Goal: Task Accomplishment & Management: Manage account settings

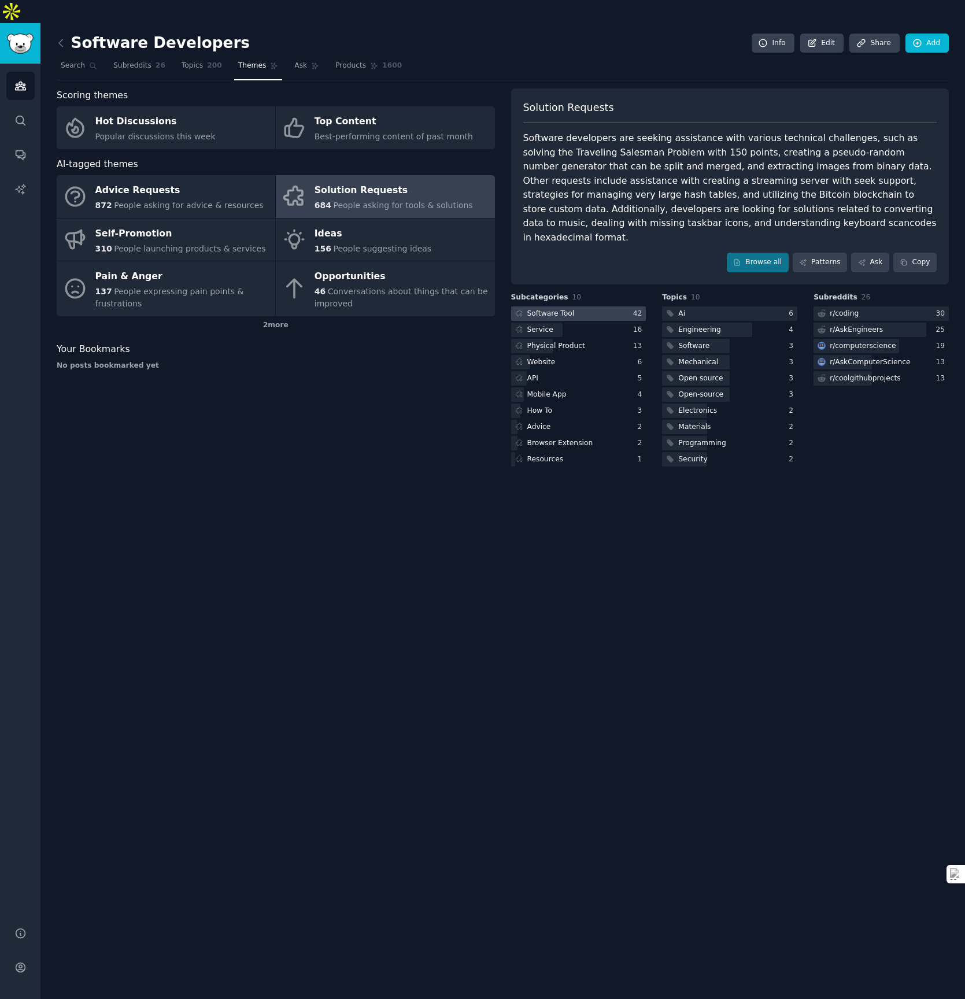
click at [625, 306] on div at bounding box center [578, 313] width 135 height 14
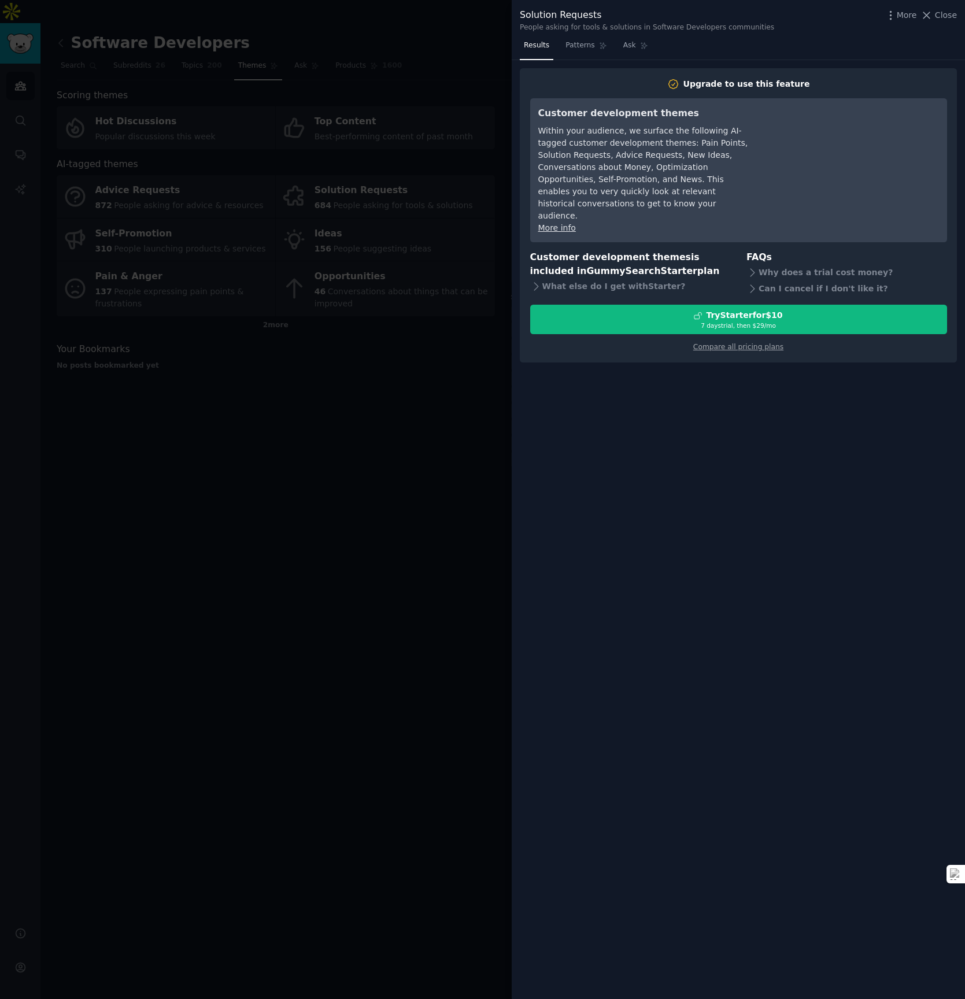
click at [382, 388] on div at bounding box center [482, 499] width 965 height 999
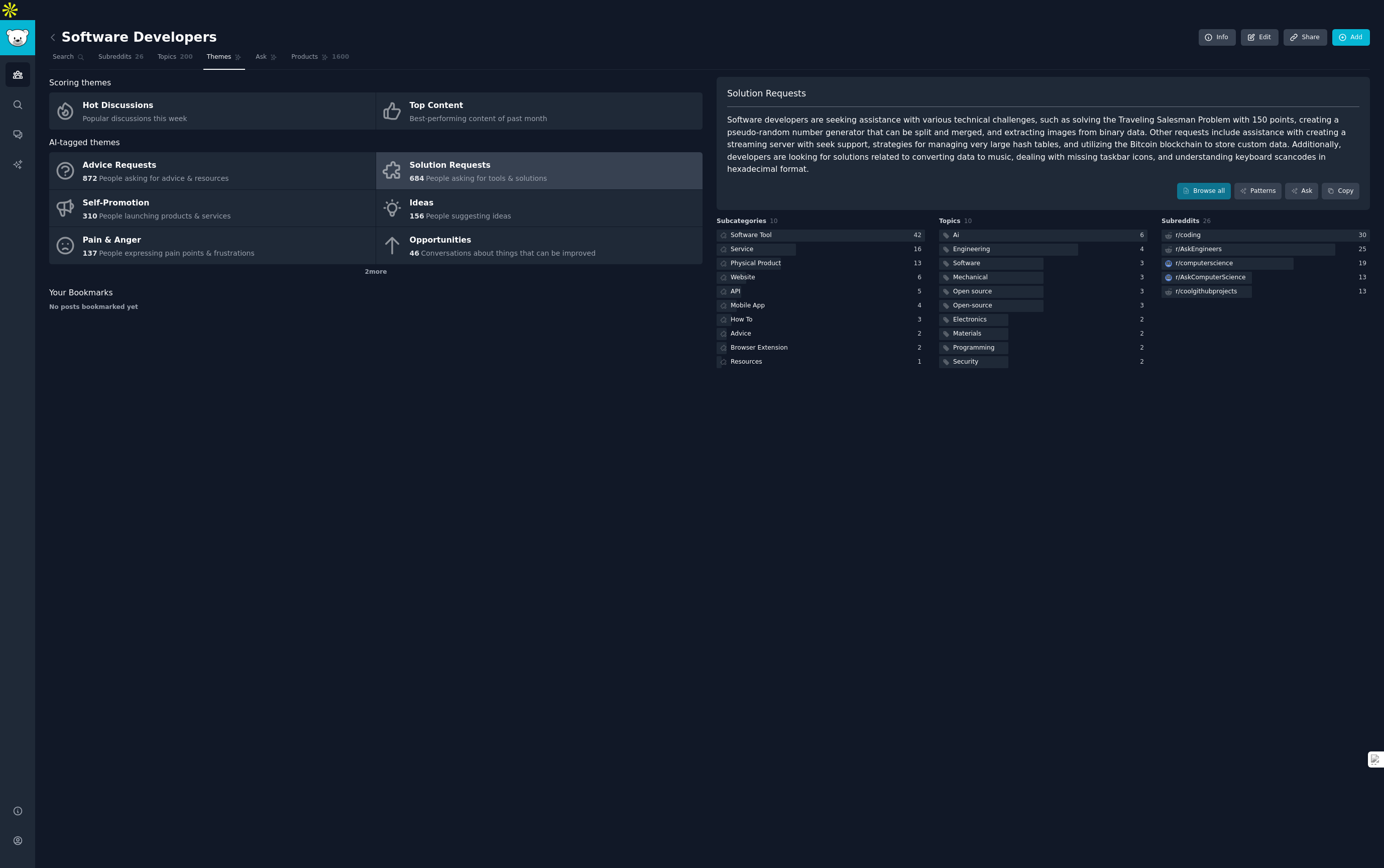
click at [54, 30] on link at bounding box center [56, 37] width 12 height 16
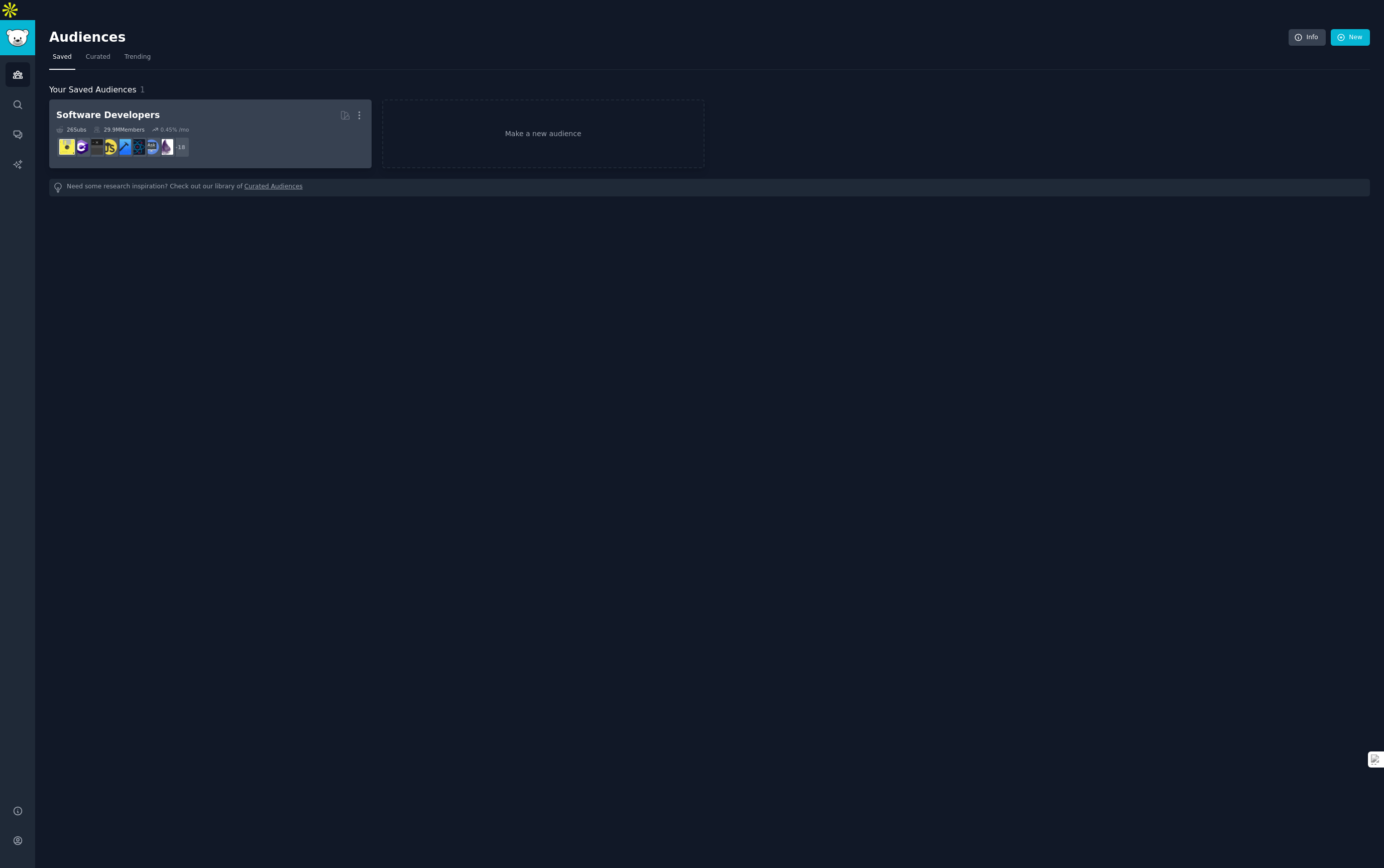
click at [230, 133] on dd "r/Development, r/coolgithubprojects, r/softwaredevelopment, r/SoftwareEngineeri…" at bounding box center [210, 147] width 308 height 28
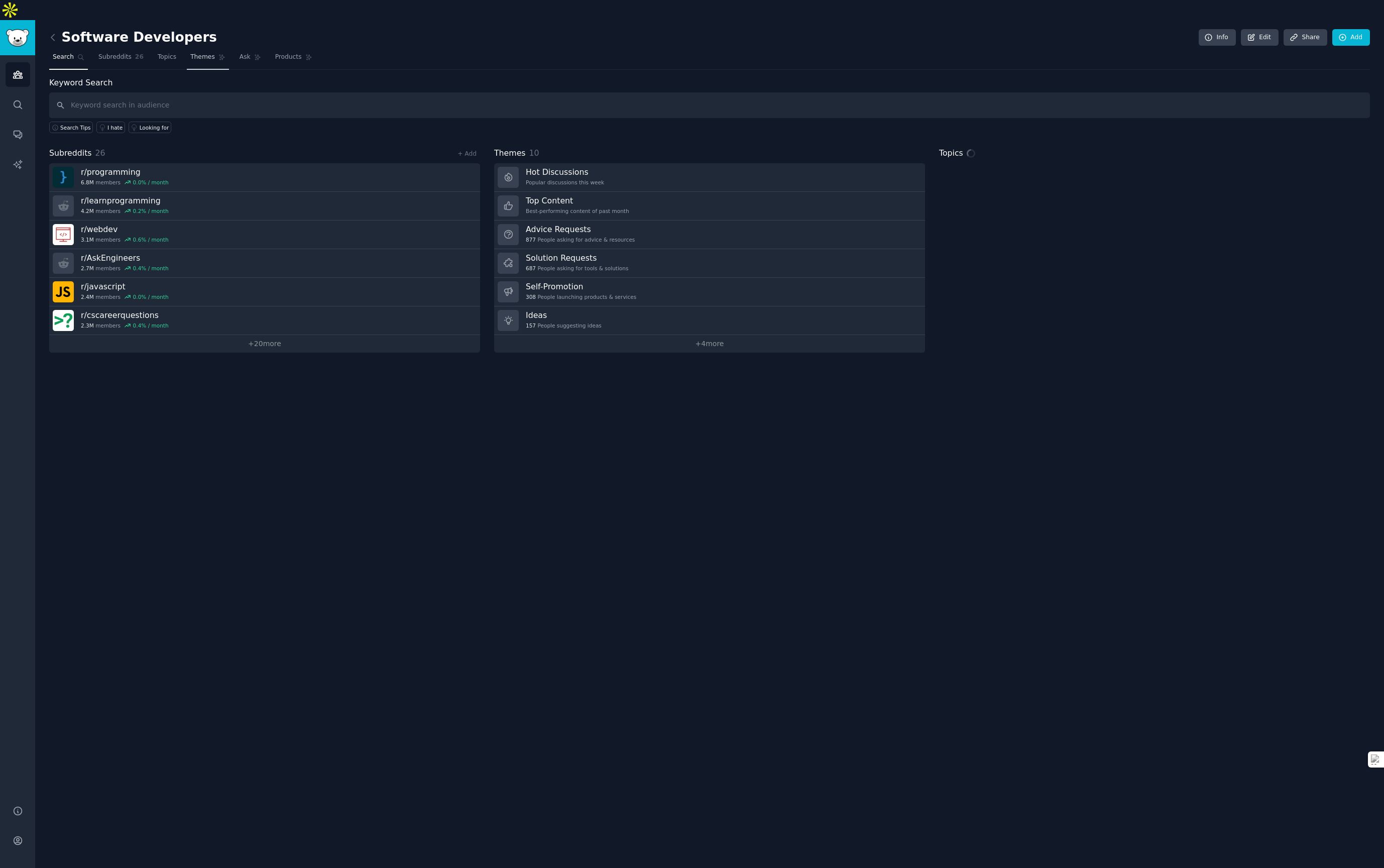
click at [200, 53] on span "Themes" at bounding box center [202, 57] width 24 height 9
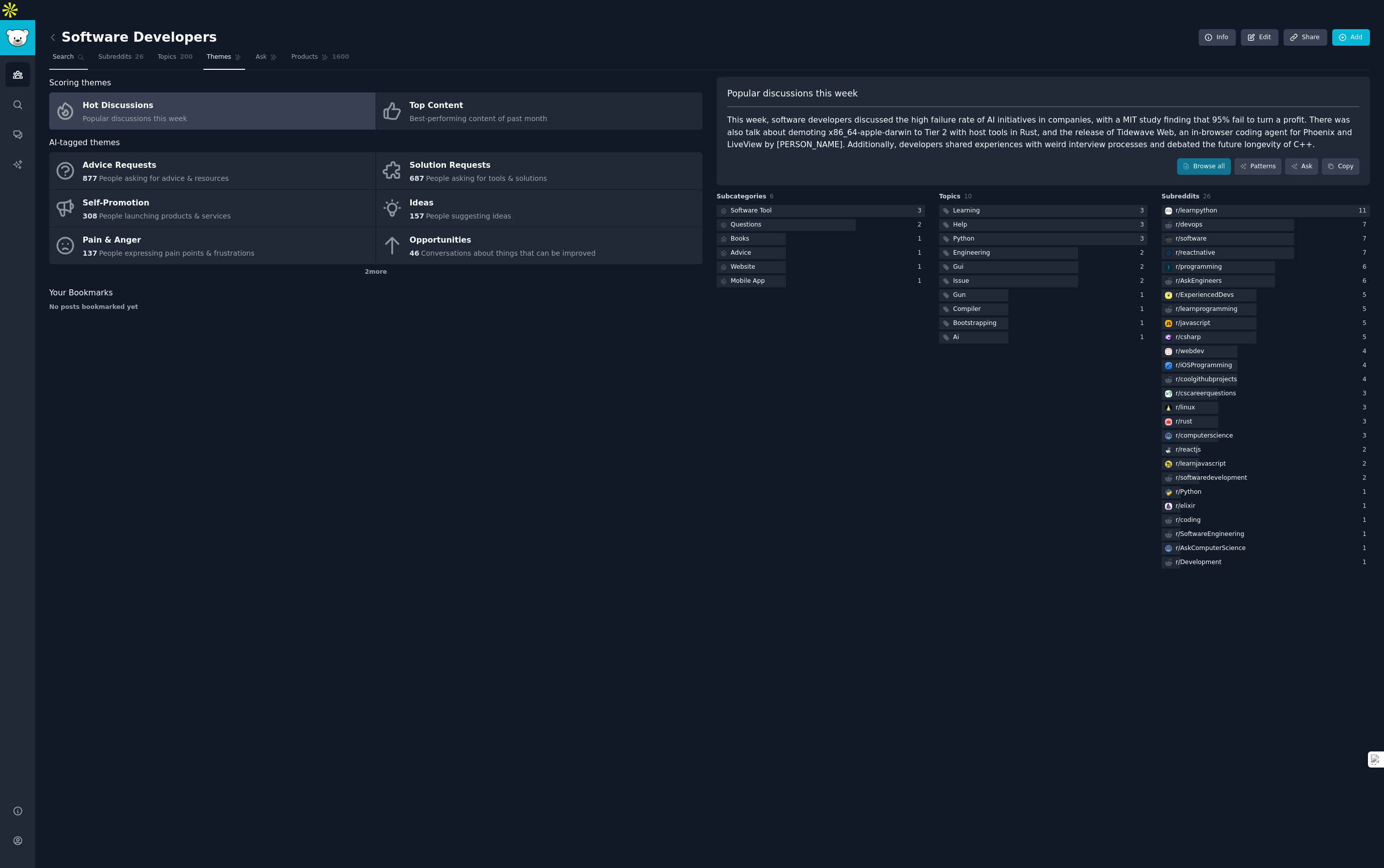
click at [71, 53] on span "Search" at bounding box center [63, 57] width 21 height 9
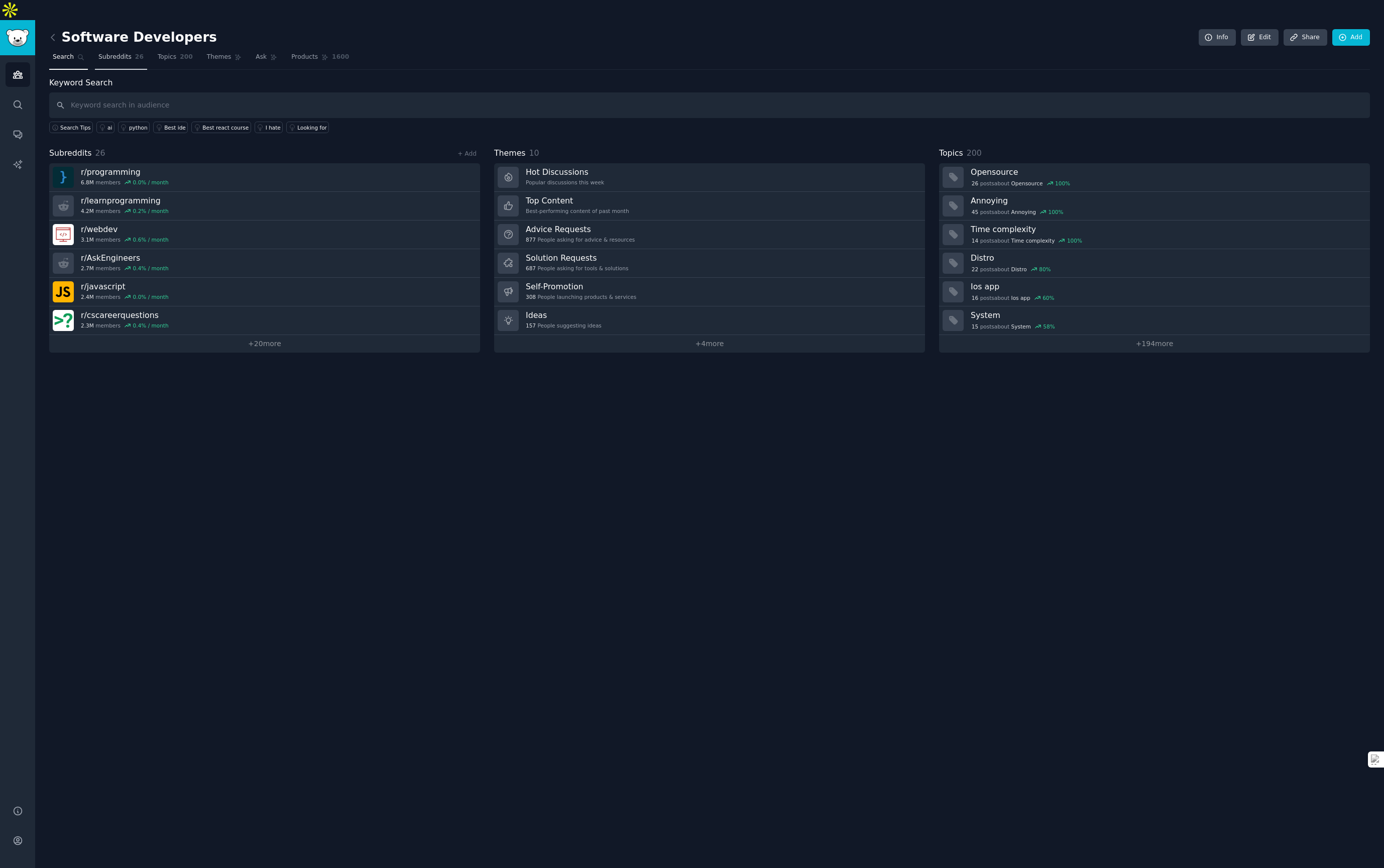
click at [108, 53] on span "Subreddits" at bounding box center [115, 57] width 33 height 9
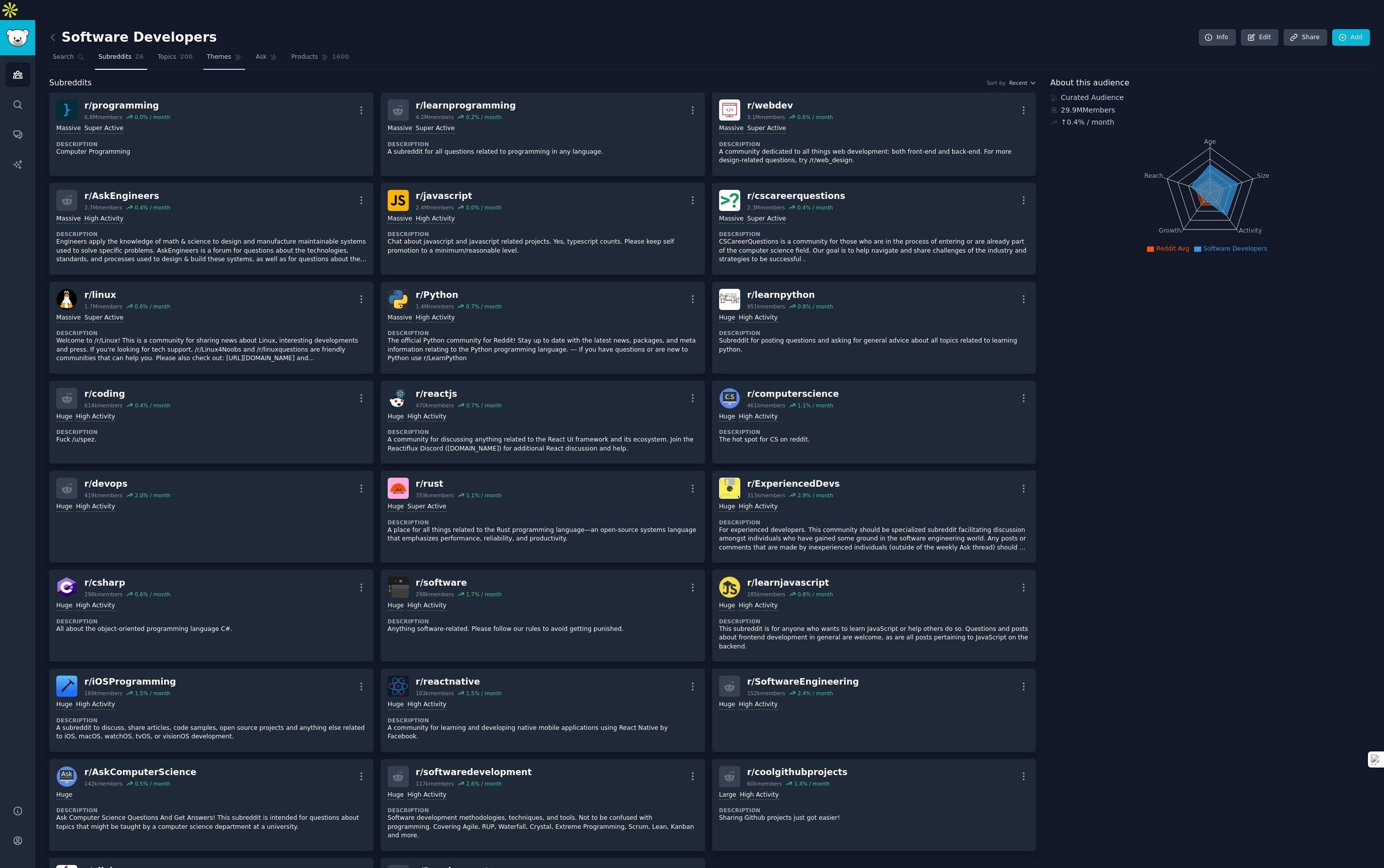
click at [227, 53] on span "Themes" at bounding box center [219, 57] width 24 height 9
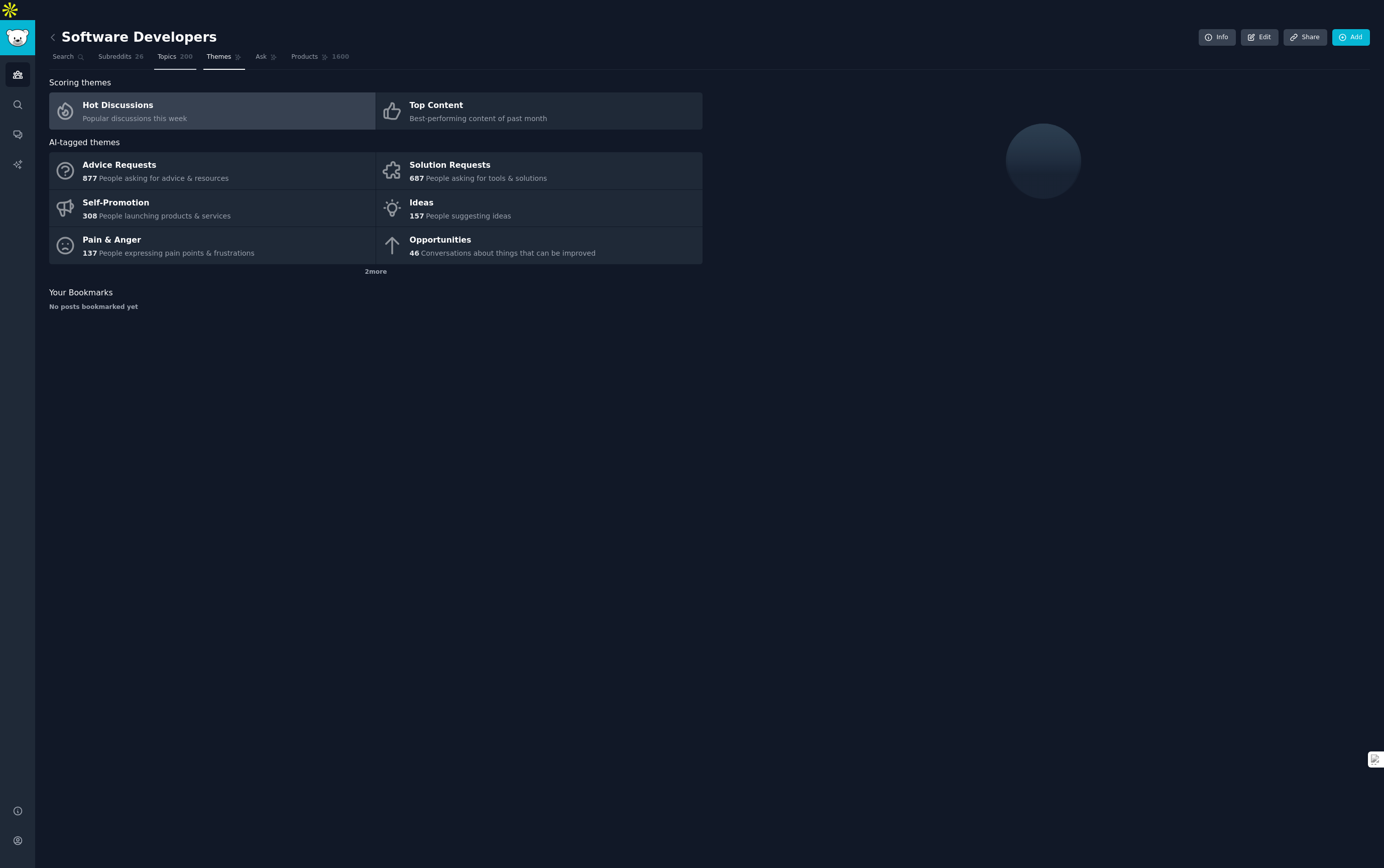
click at [180, 53] on span "200" at bounding box center [186, 57] width 13 height 9
click at [159, 53] on span "Topics" at bounding box center [167, 57] width 18 height 9
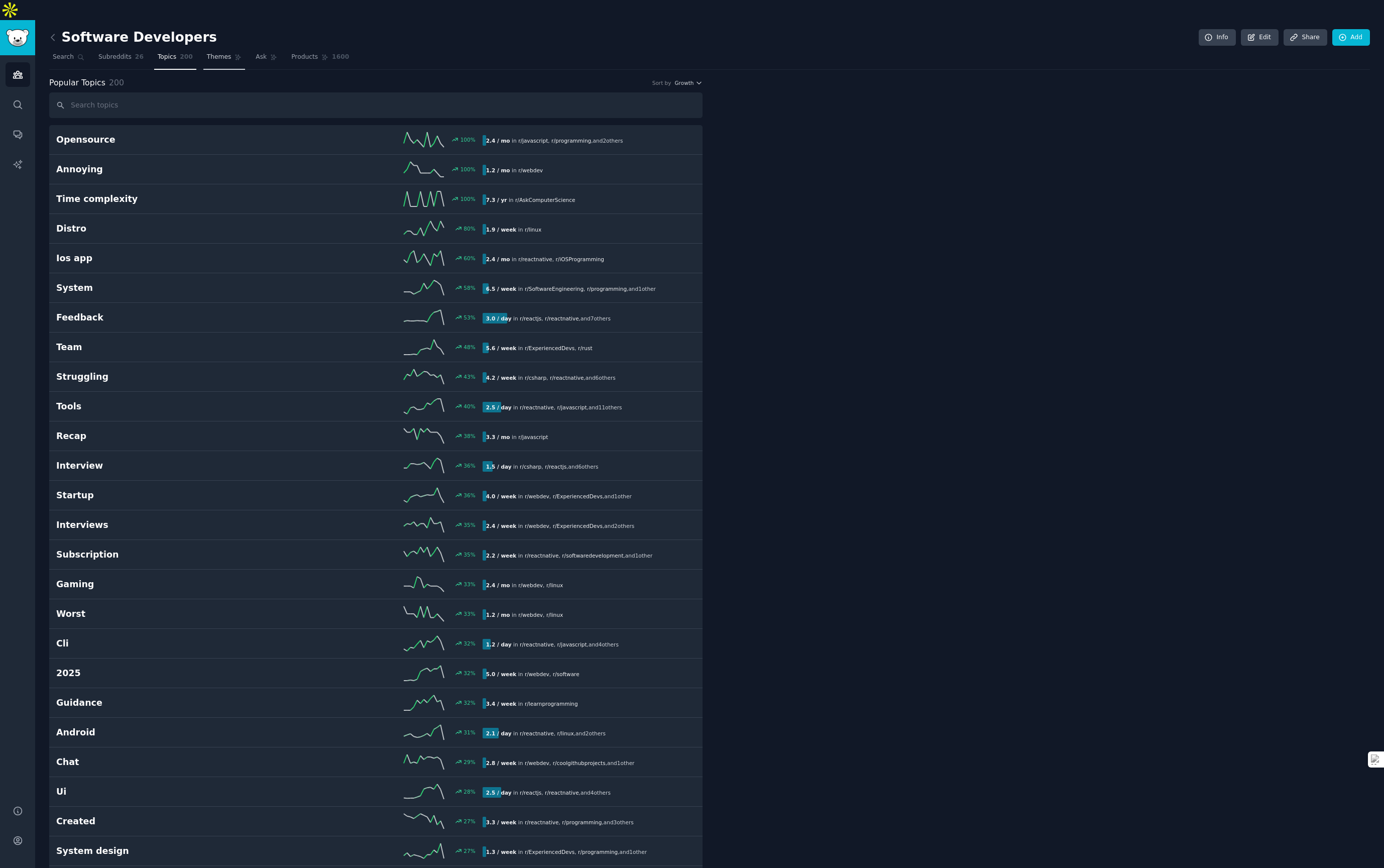
click at [224, 53] on span "Themes" at bounding box center [219, 57] width 24 height 9
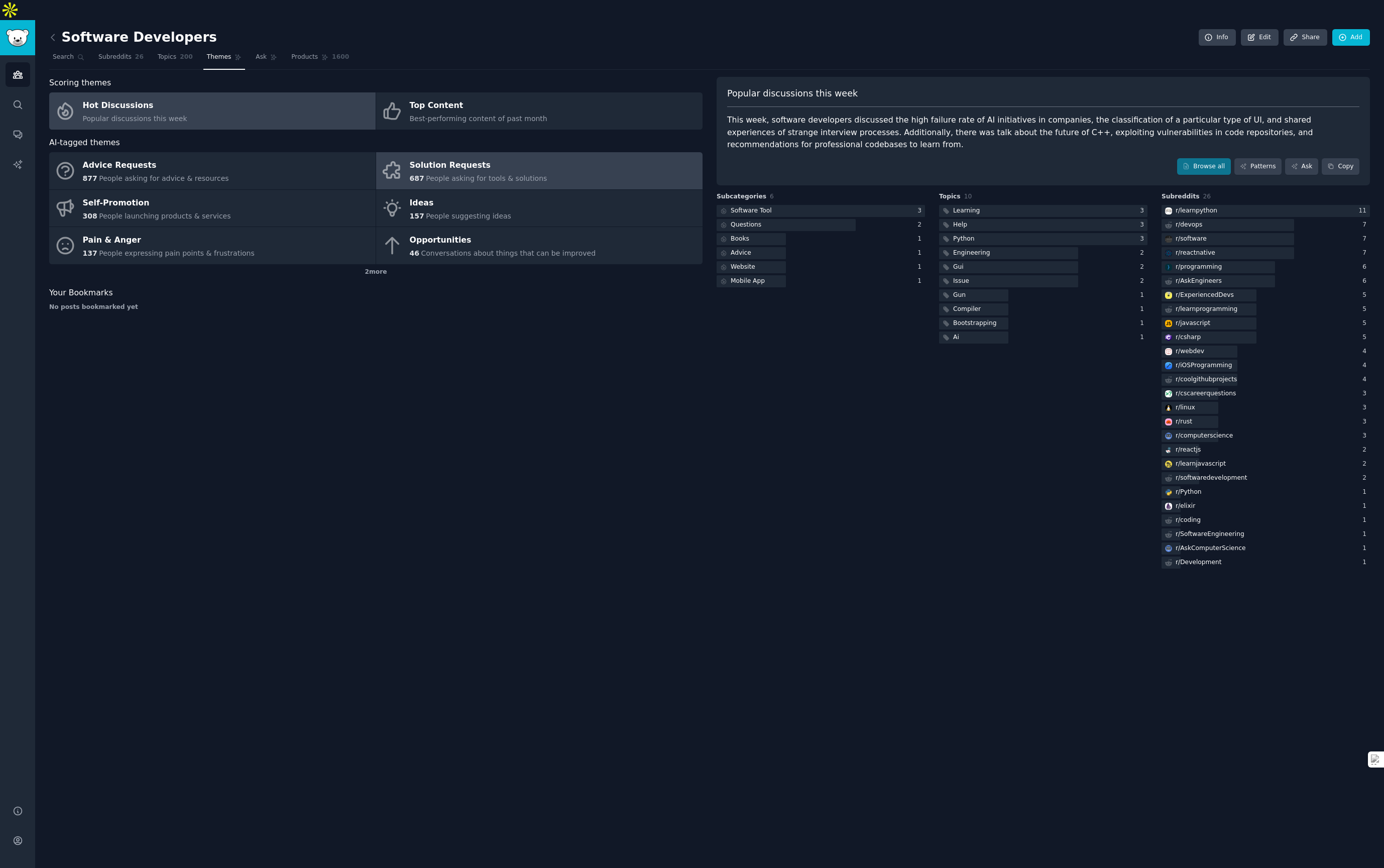
click at [457, 175] on span "People asking for tools & solutions" at bounding box center [486, 178] width 121 height 8
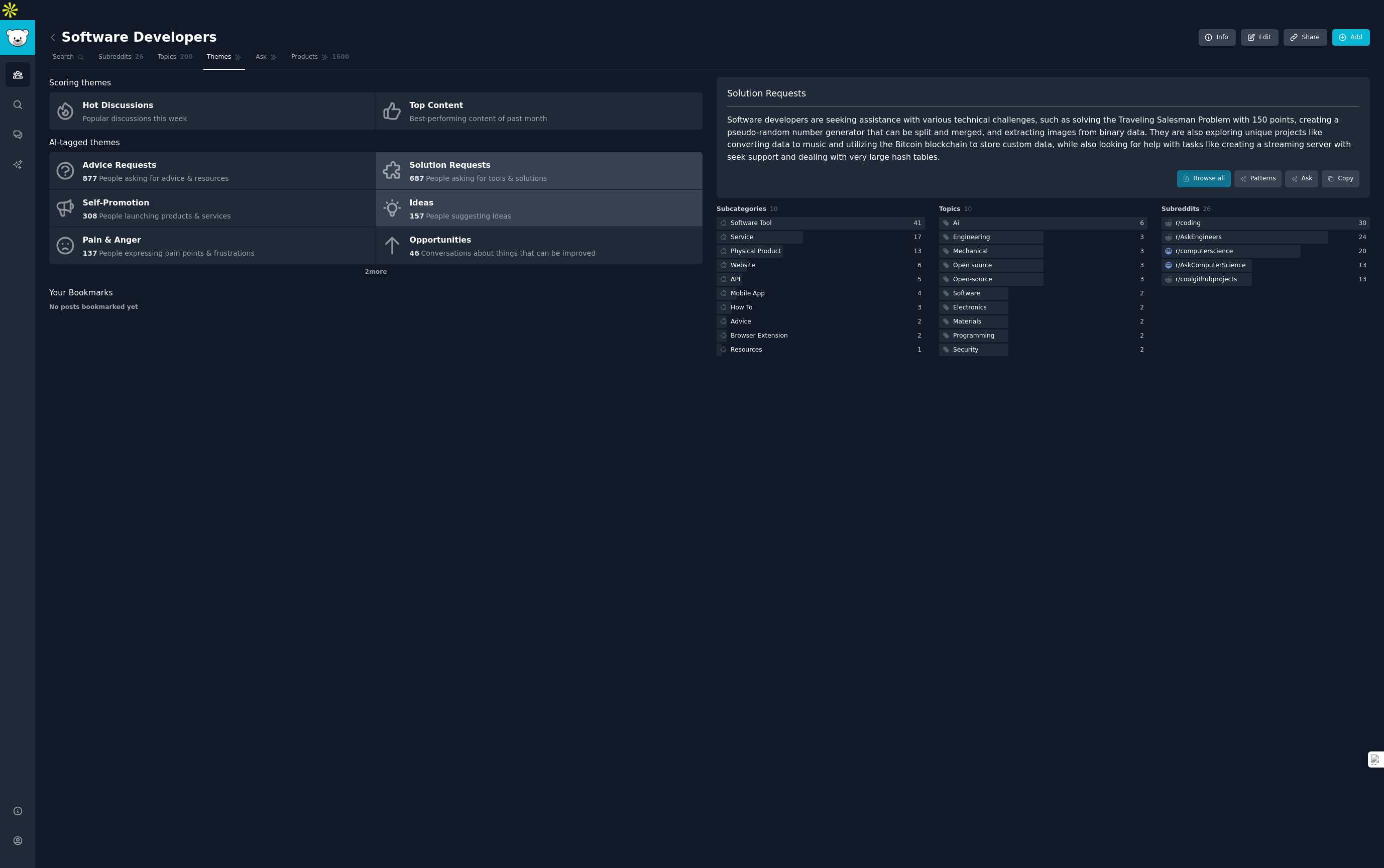
click at [537, 204] on link "Ideas 157 People suggesting ideas" at bounding box center [540, 208] width 327 height 37
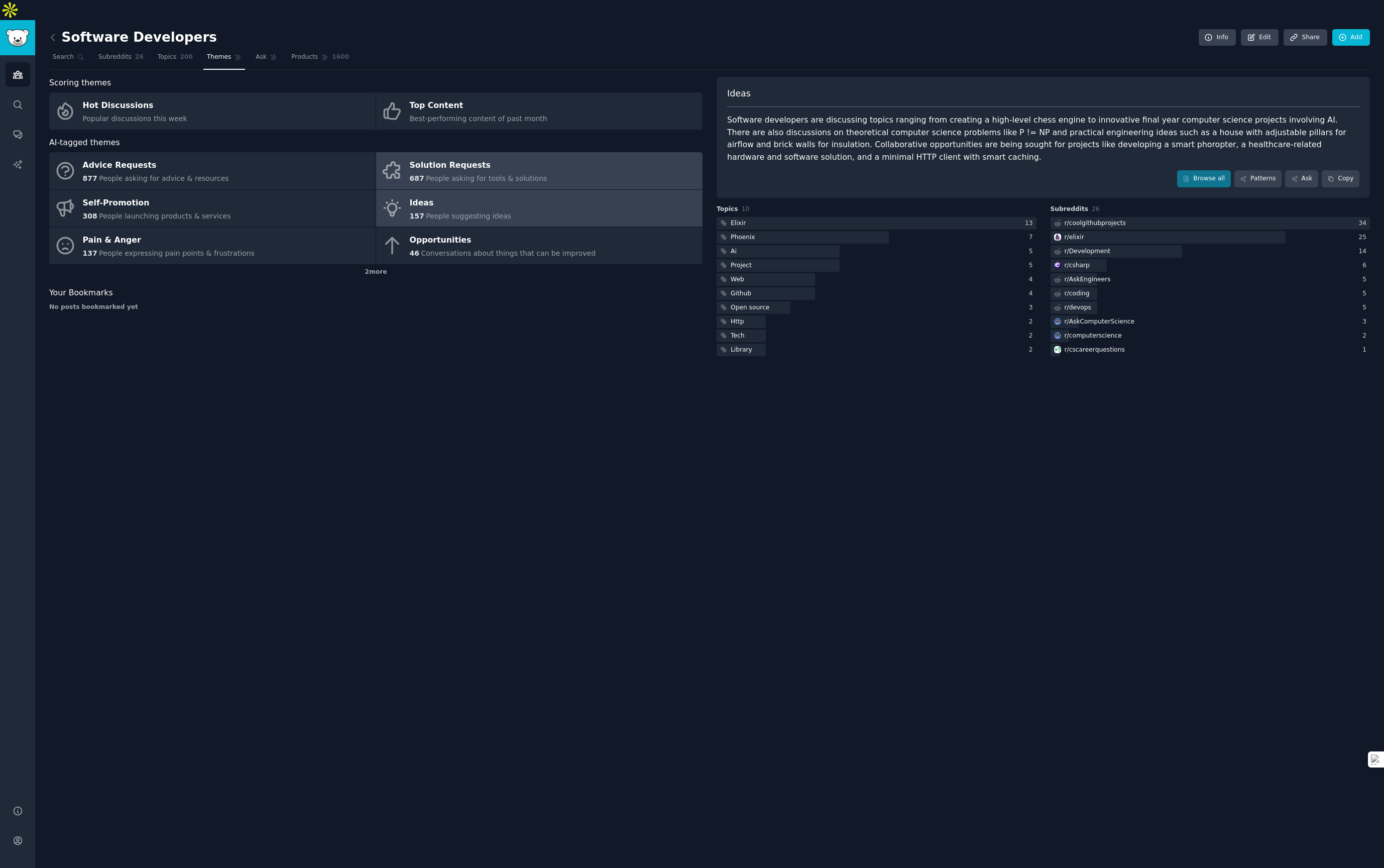
click at [537, 162] on link "Solution Requests 687 People asking for tools & solutions" at bounding box center [540, 170] width 327 height 37
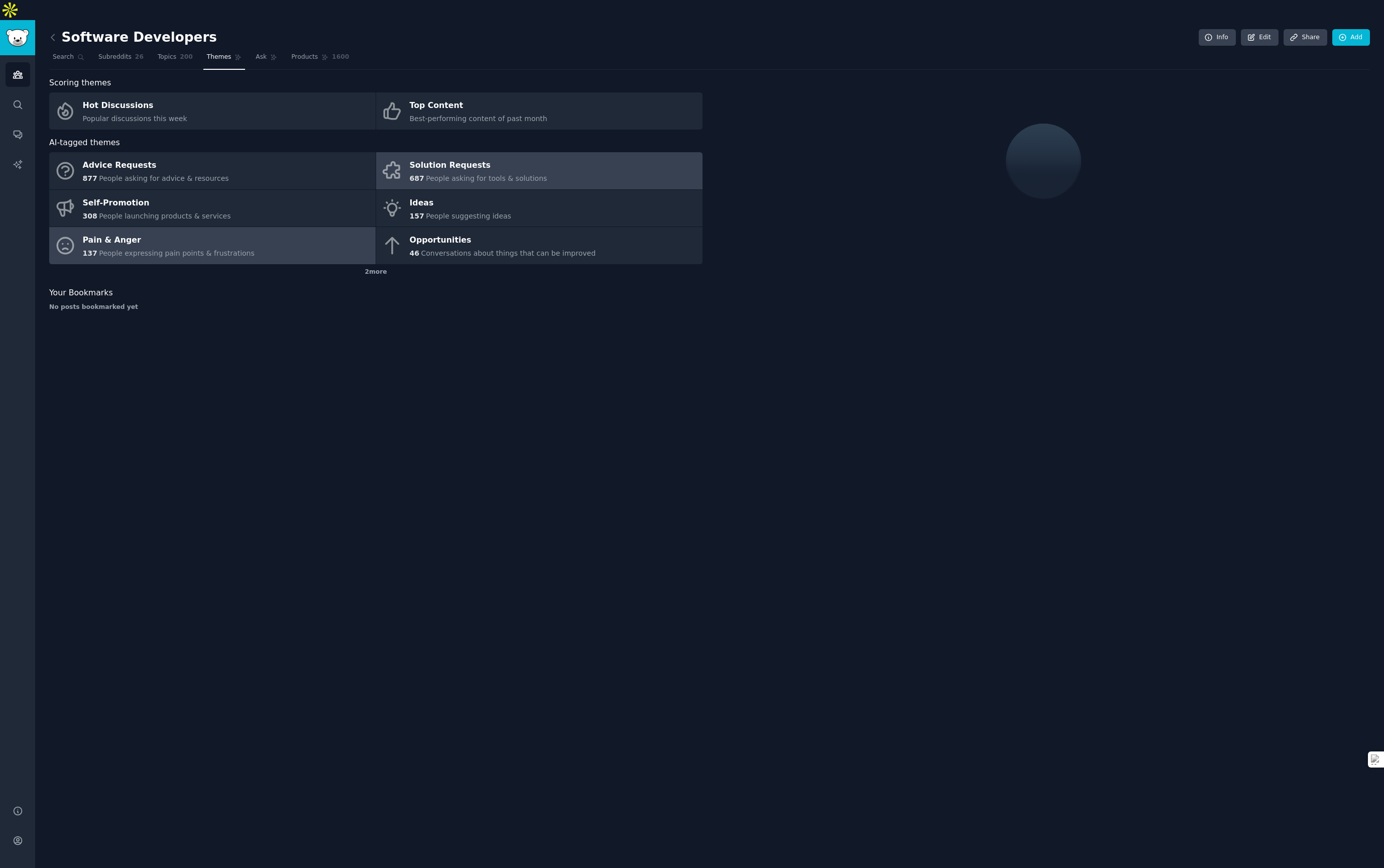
click at [272, 227] on link "Pain & Anger 137 People expressing pain points & frustrations" at bounding box center [213, 245] width 327 height 37
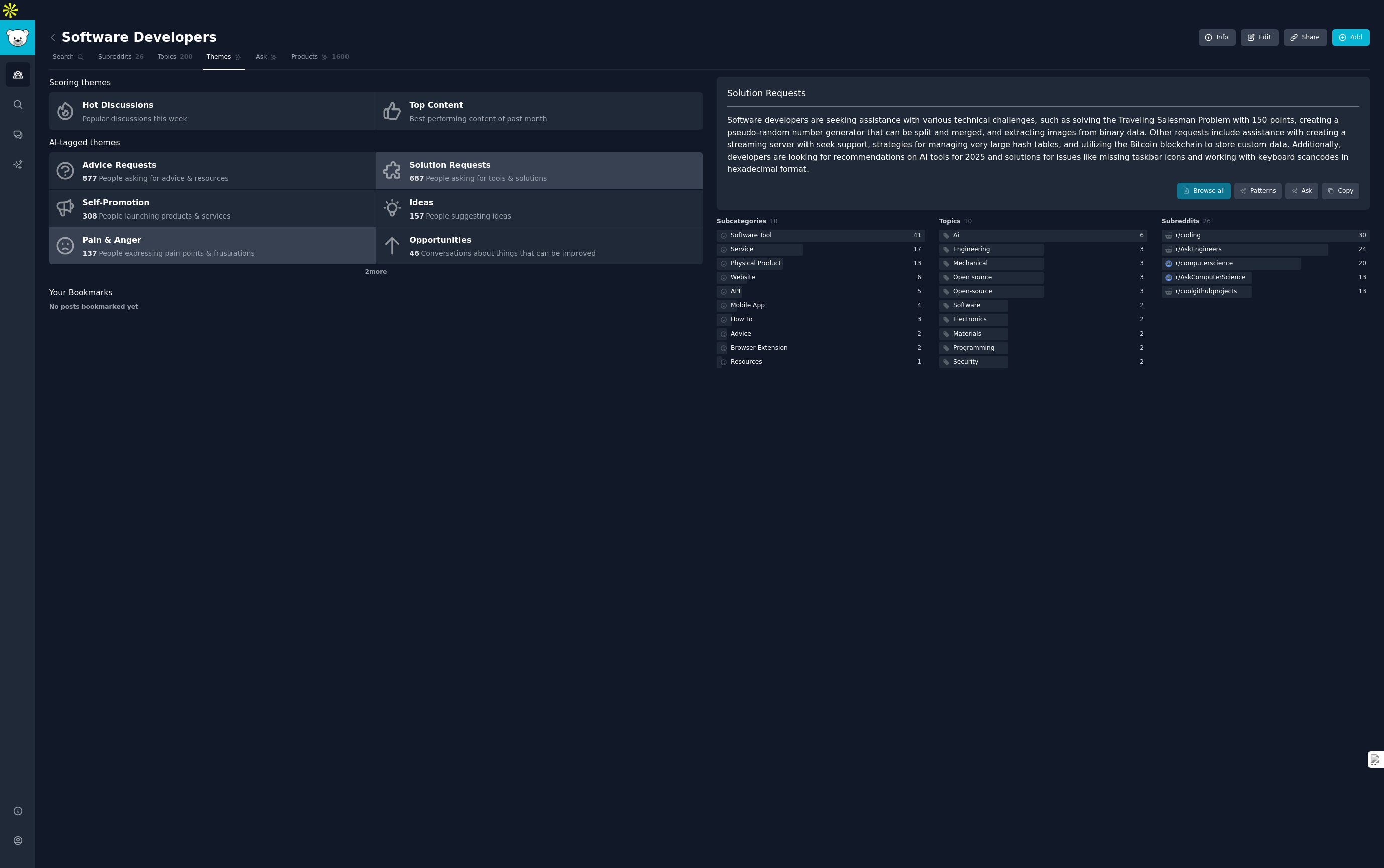
click at [546, 163] on link "Solution Requests 687 People asking for tools & solutions" at bounding box center [540, 170] width 327 height 37
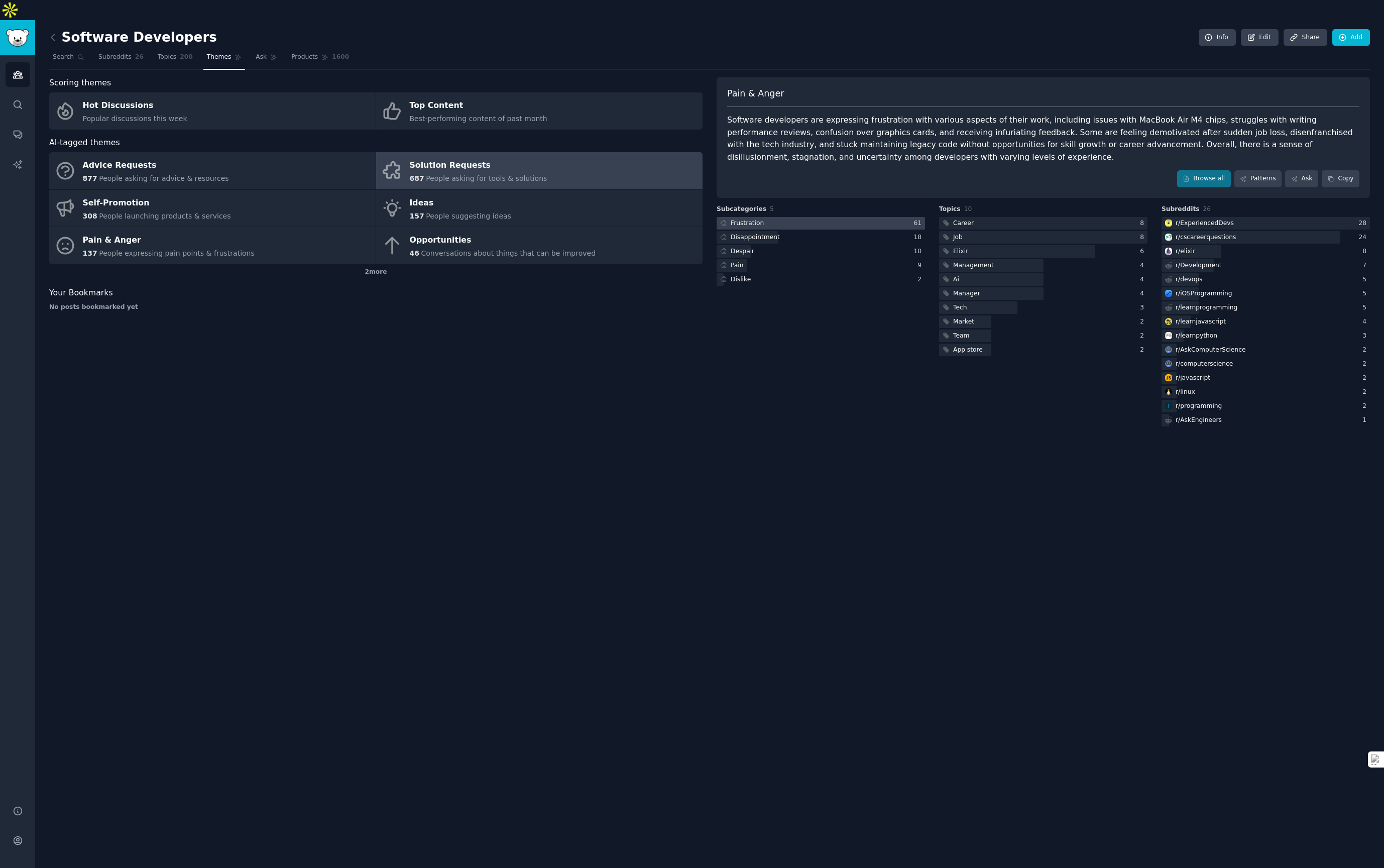
click at [838, 217] on div at bounding box center [821, 223] width 209 height 12
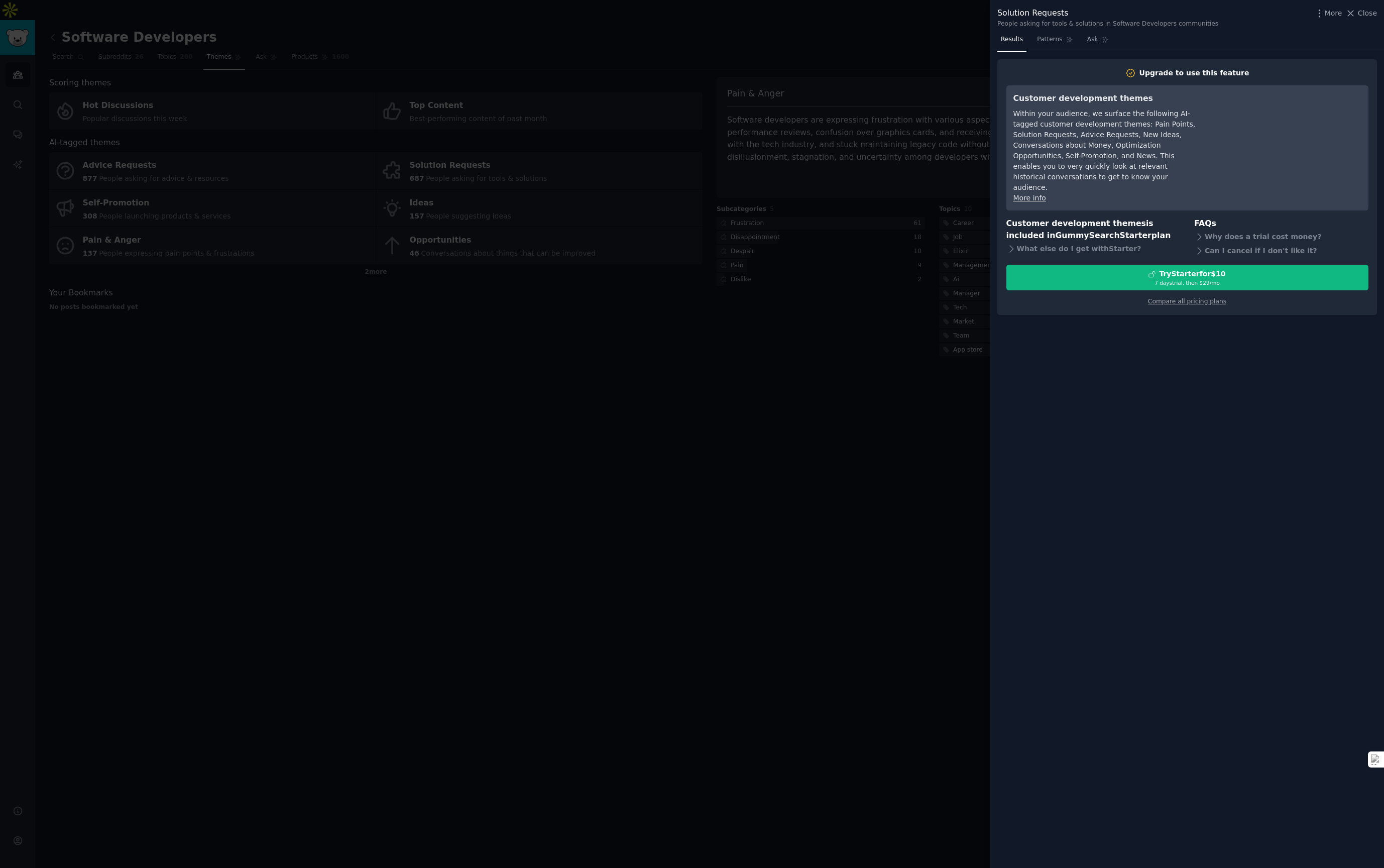
click at [838, 363] on div at bounding box center [692, 434] width 1384 height 868
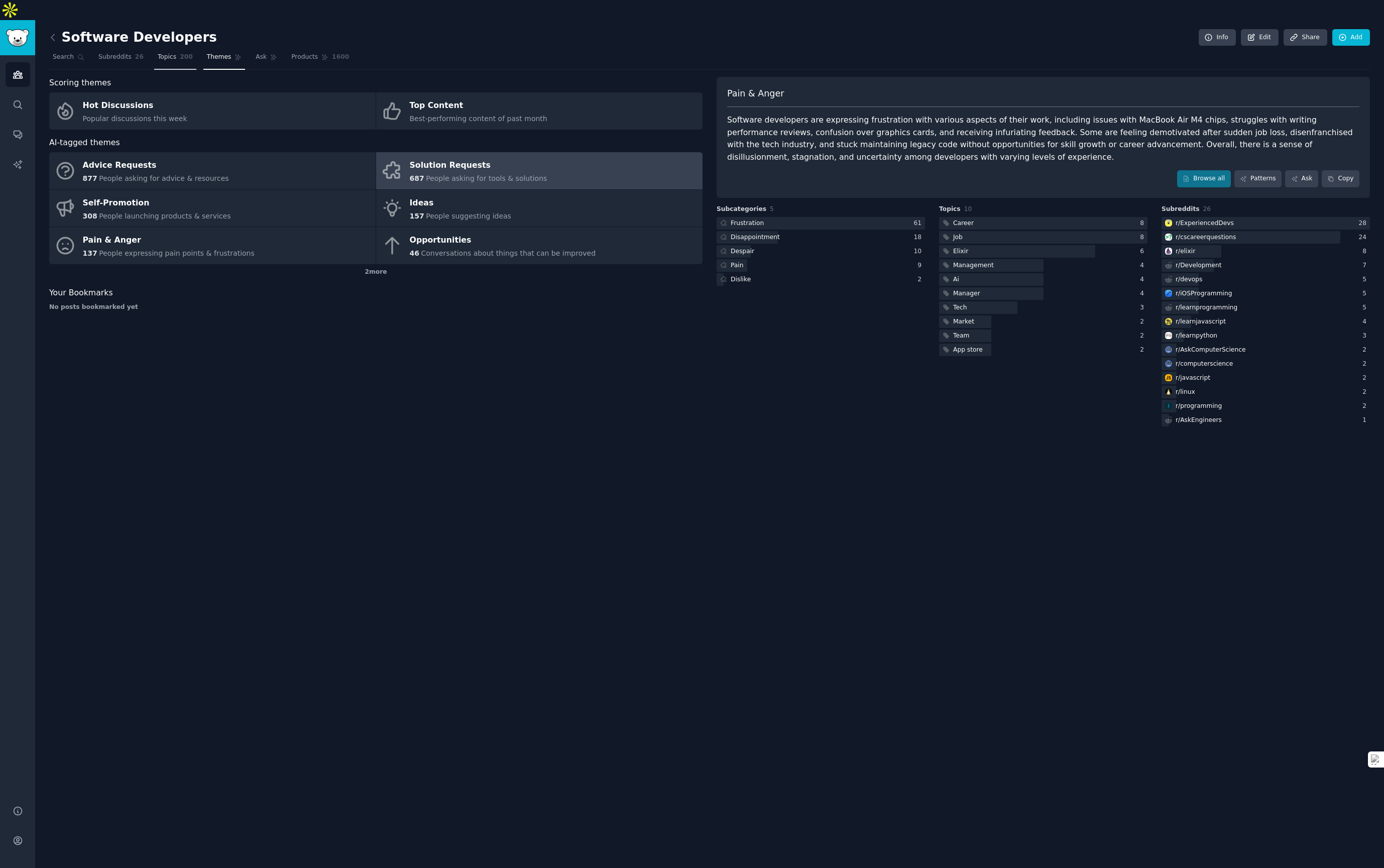
click at [166, 53] on span "Topics" at bounding box center [167, 57] width 18 height 9
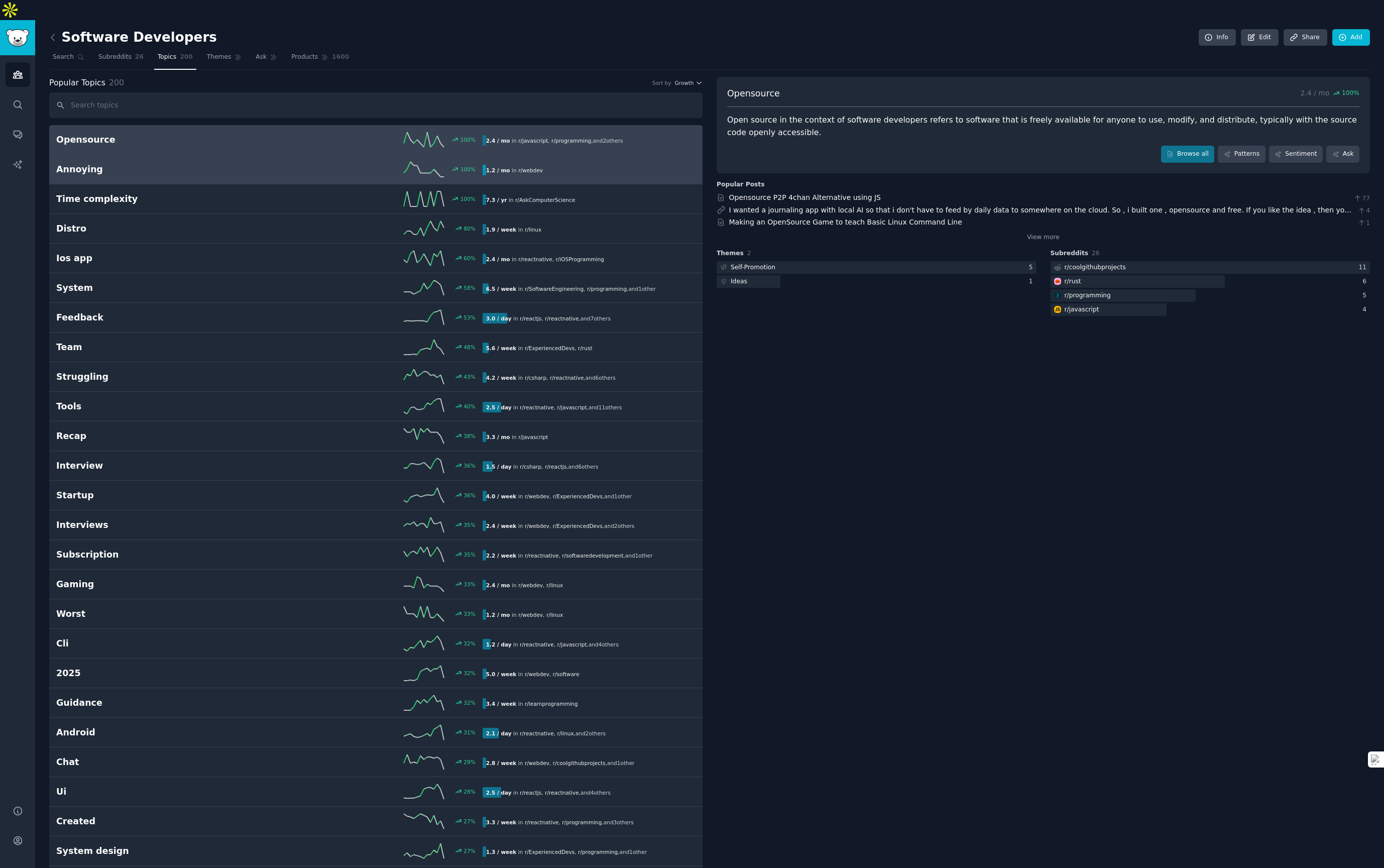
scroll to position [3, 0]
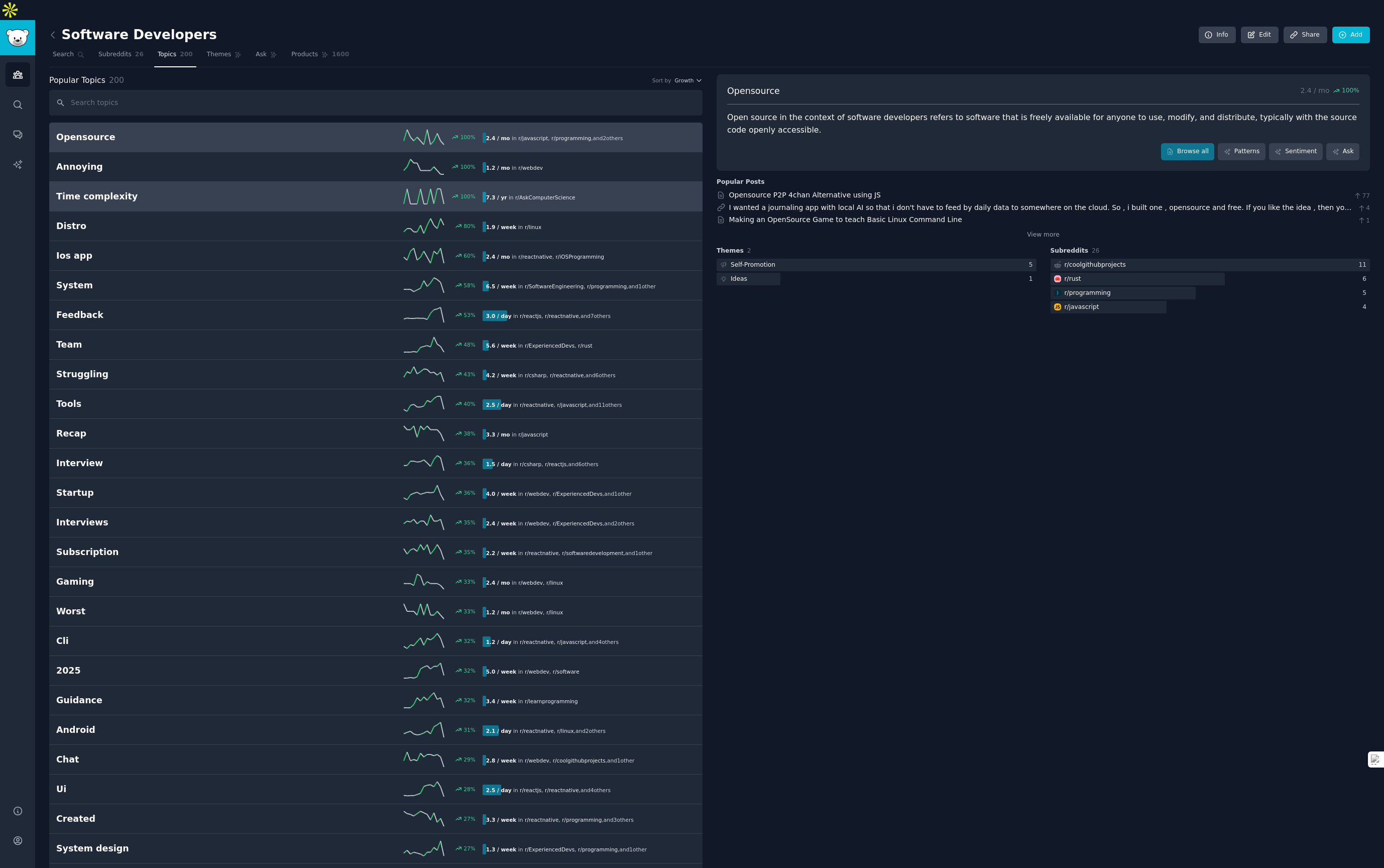
click at [156, 190] on h2 "Time complexity" at bounding box center [162, 196] width 213 height 12
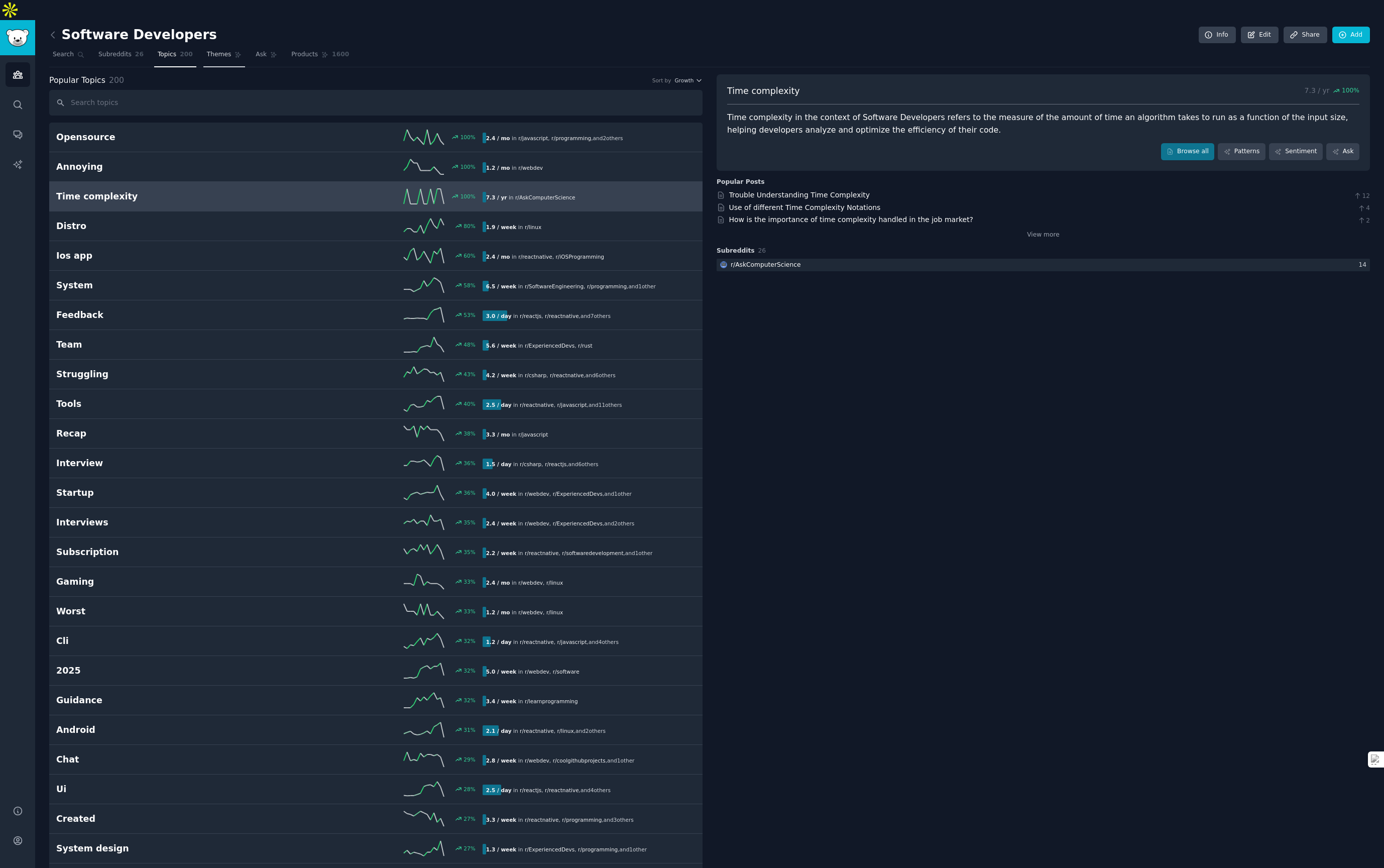
click at [211, 50] on span "Themes" at bounding box center [219, 55] width 24 height 9
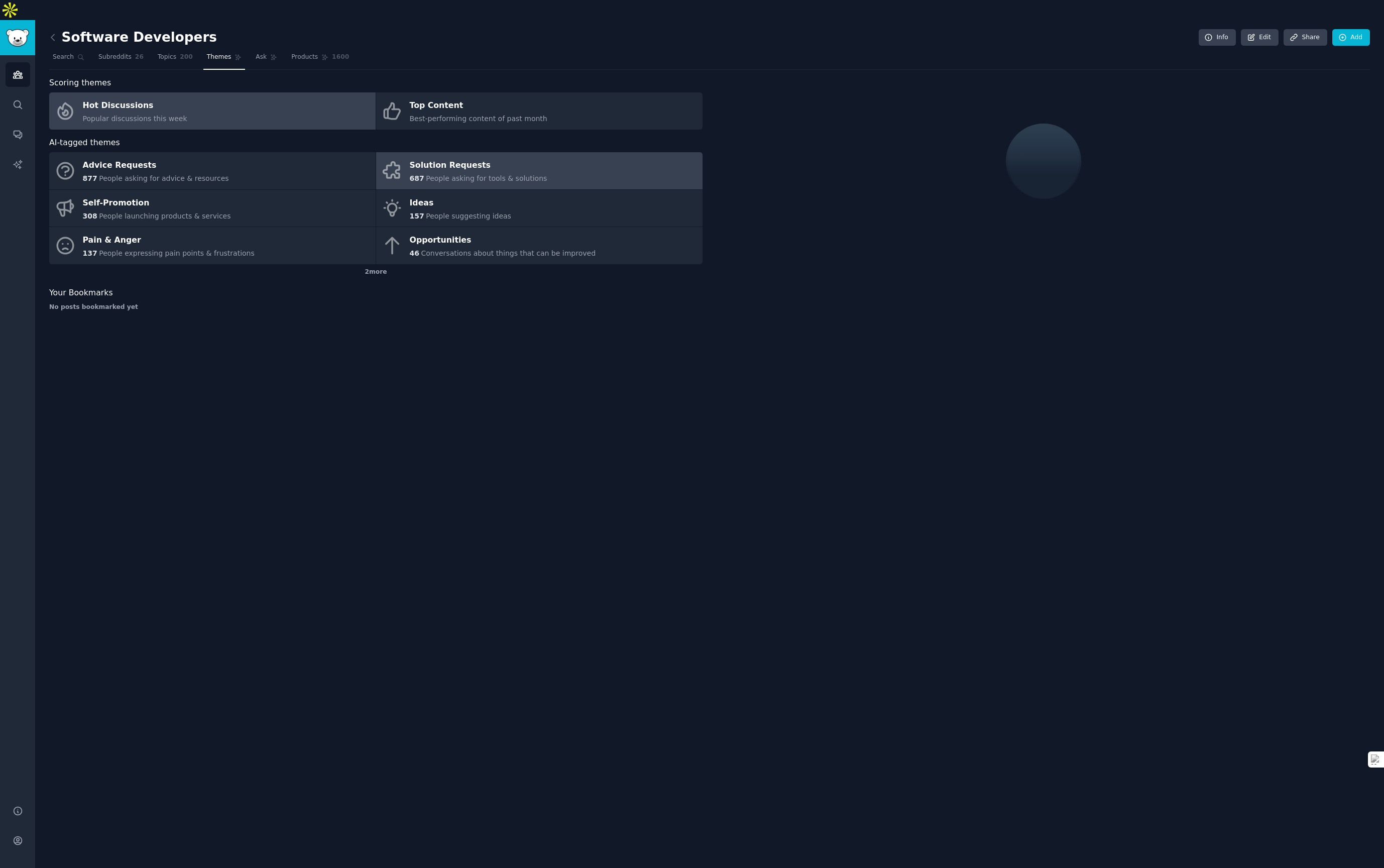
click at [489, 158] on div "Solution Requests" at bounding box center [479, 166] width 137 height 16
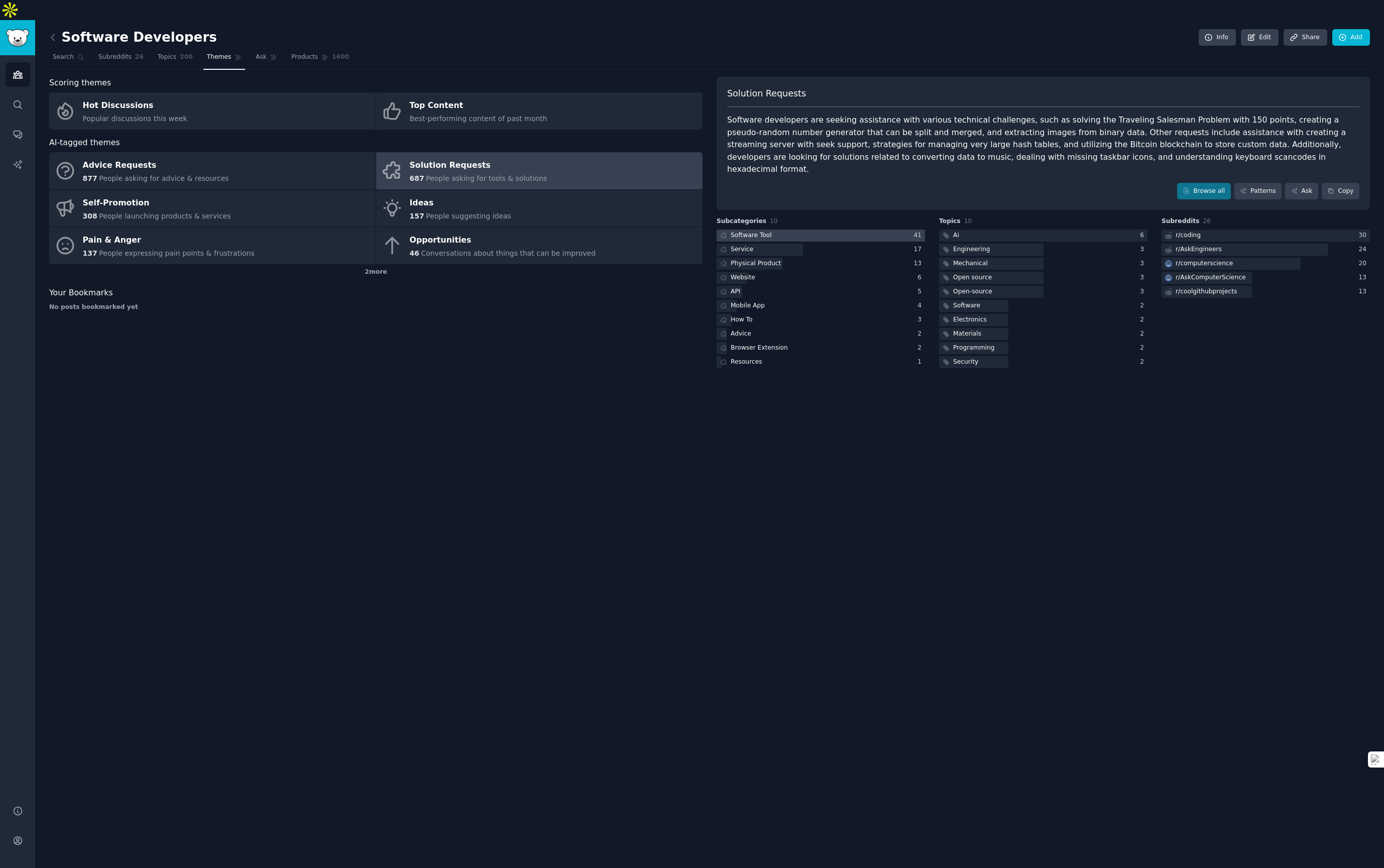
click at [838, 229] on div at bounding box center [821, 235] width 209 height 12
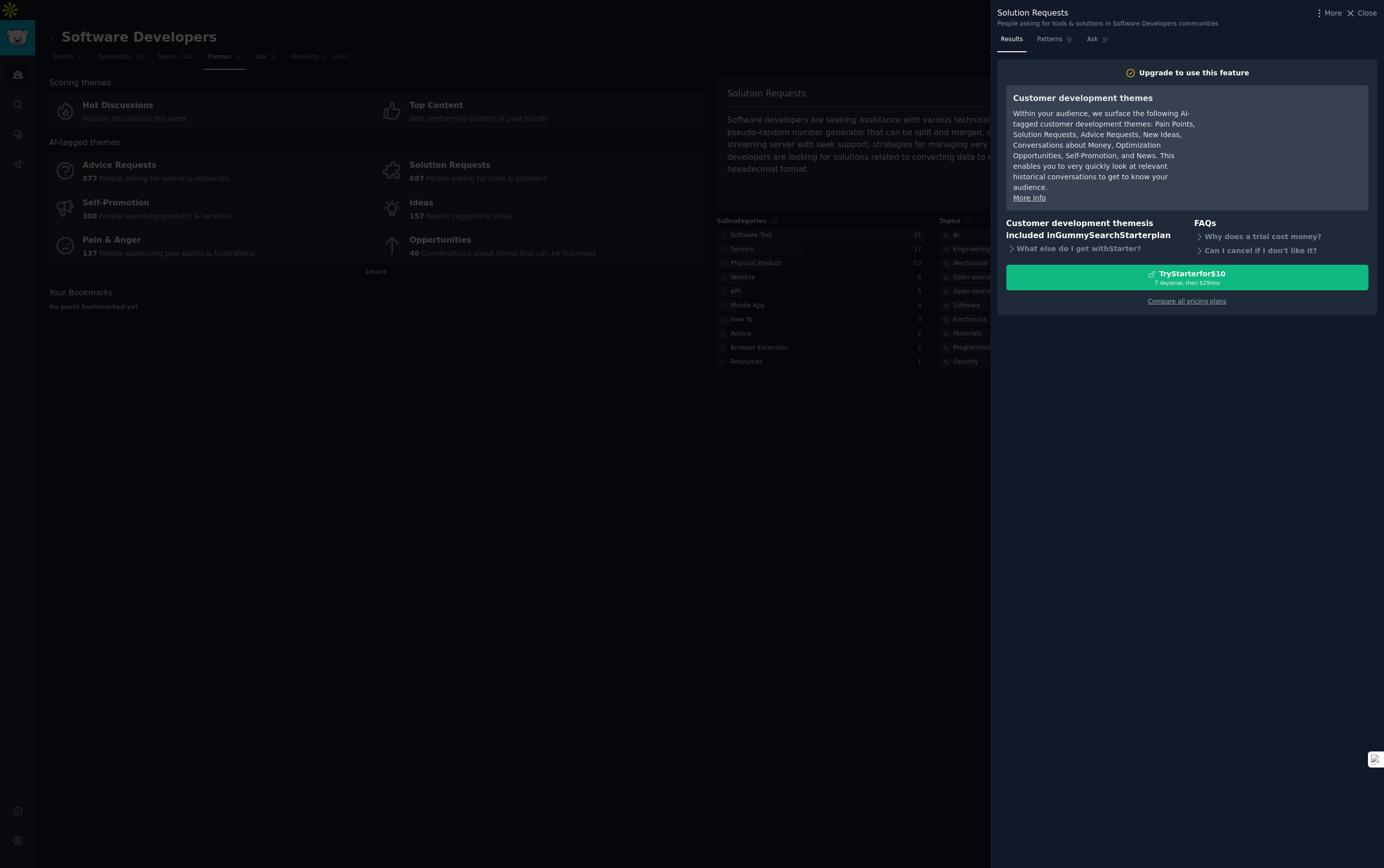
click at [838, 272] on div at bounding box center [692, 434] width 1384 height 868
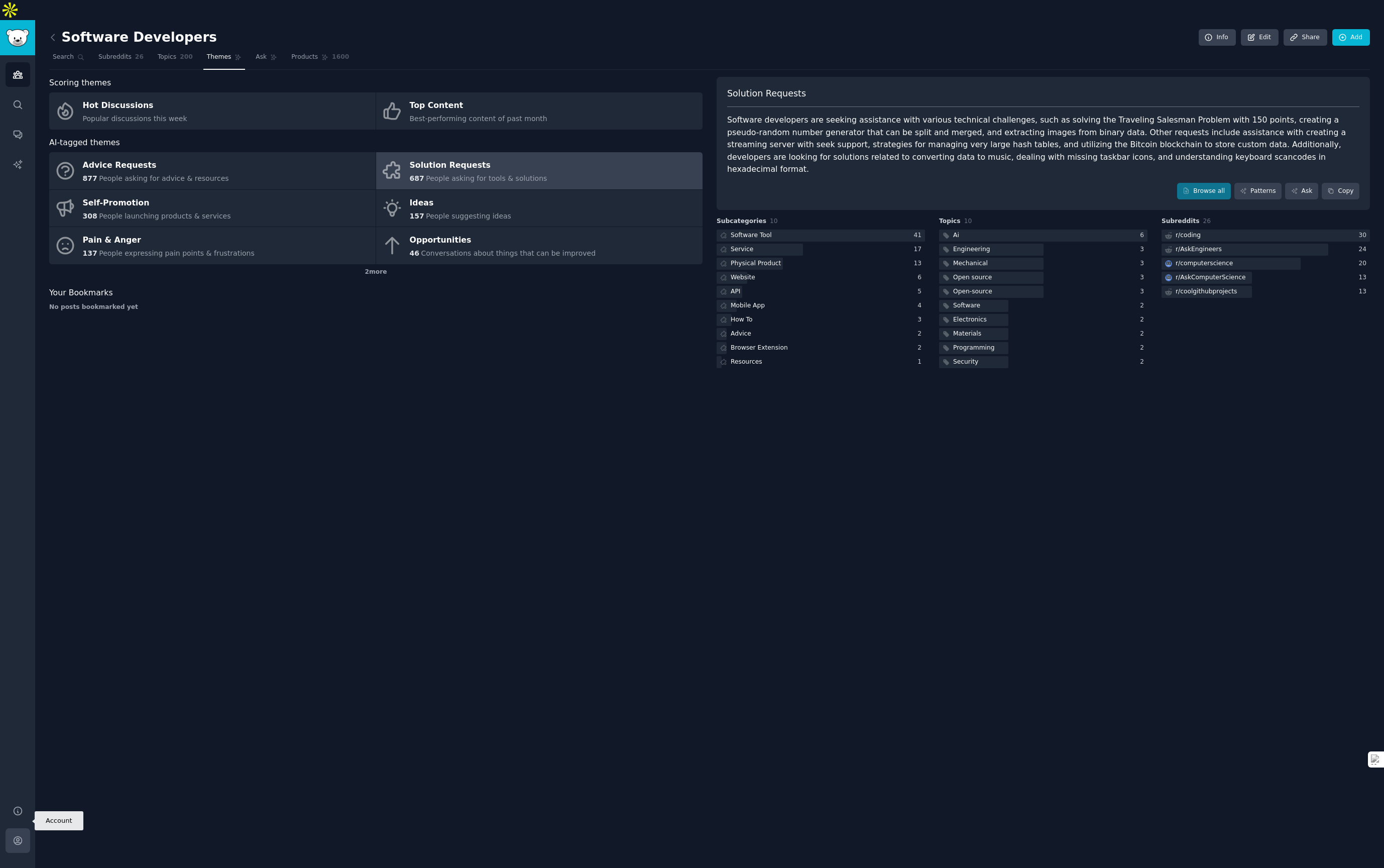
click at [16, 835] on icon "Sidebar" at bounding box center [17, 840] width 10 height 10
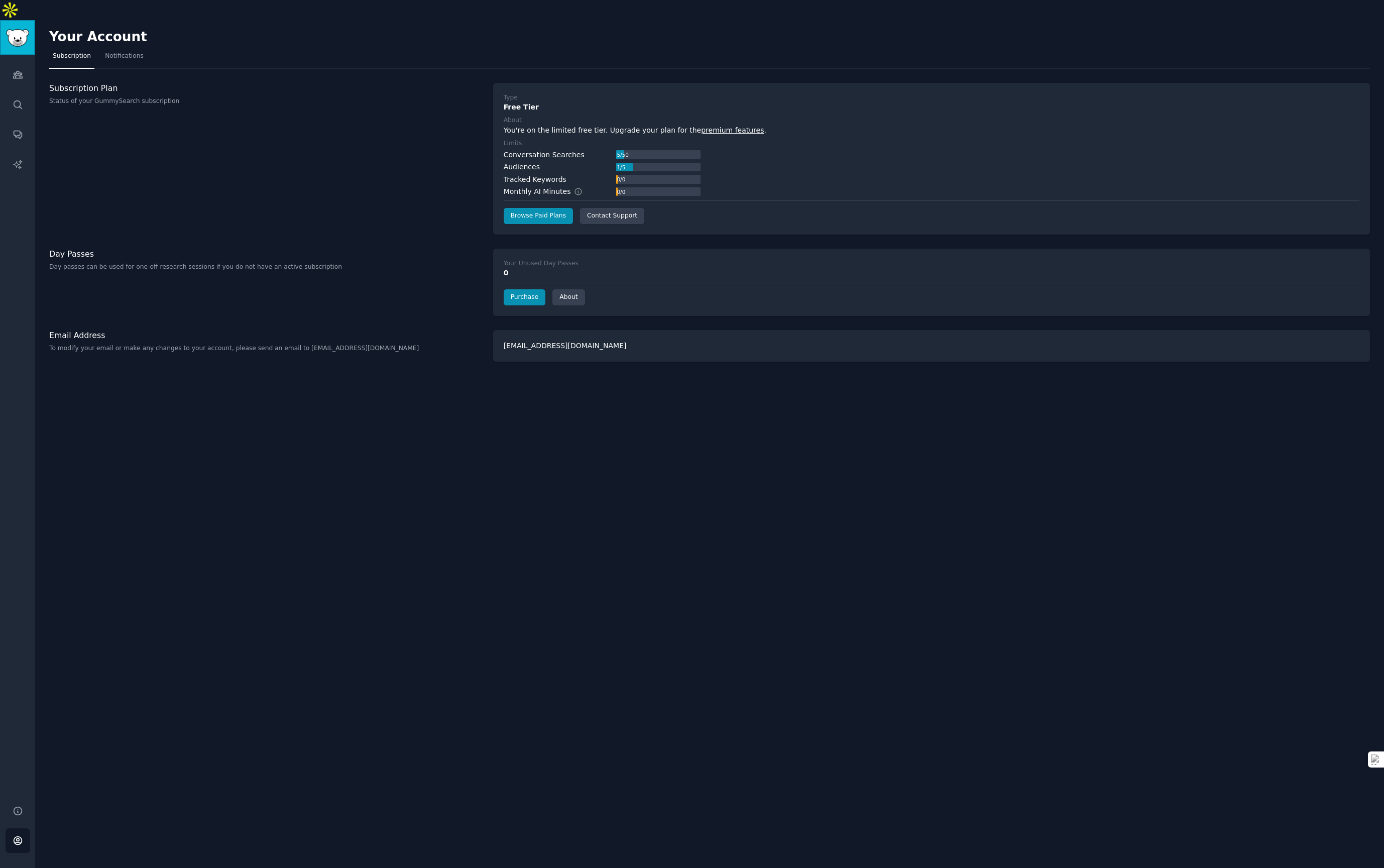
click at [25, 20] on link "Sidebar" at bounding box center [17, 37] width 35 height 35
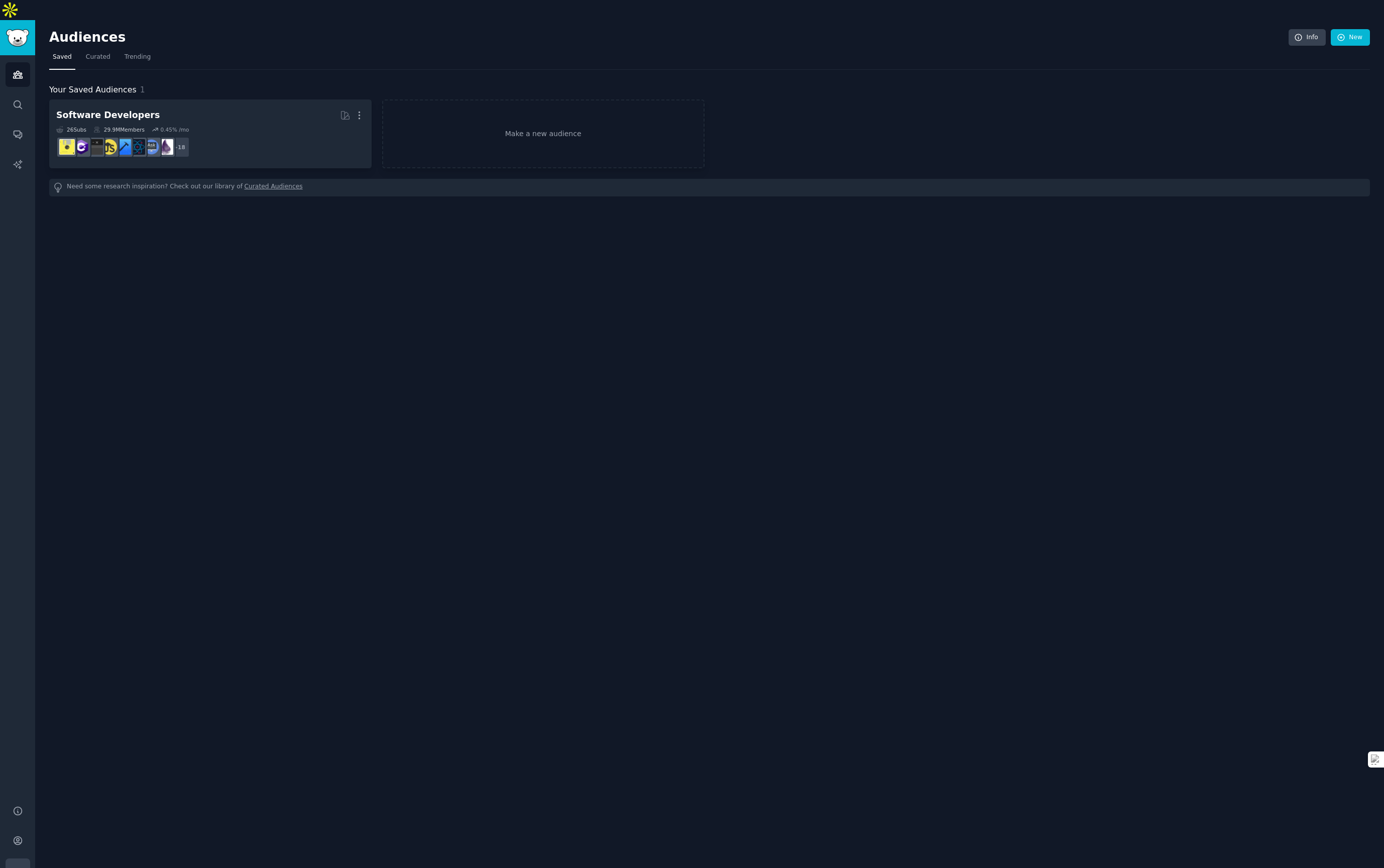
click at [17, 865] on icon "Sidebar" at bounding box center [17, 871] width 10 height 10
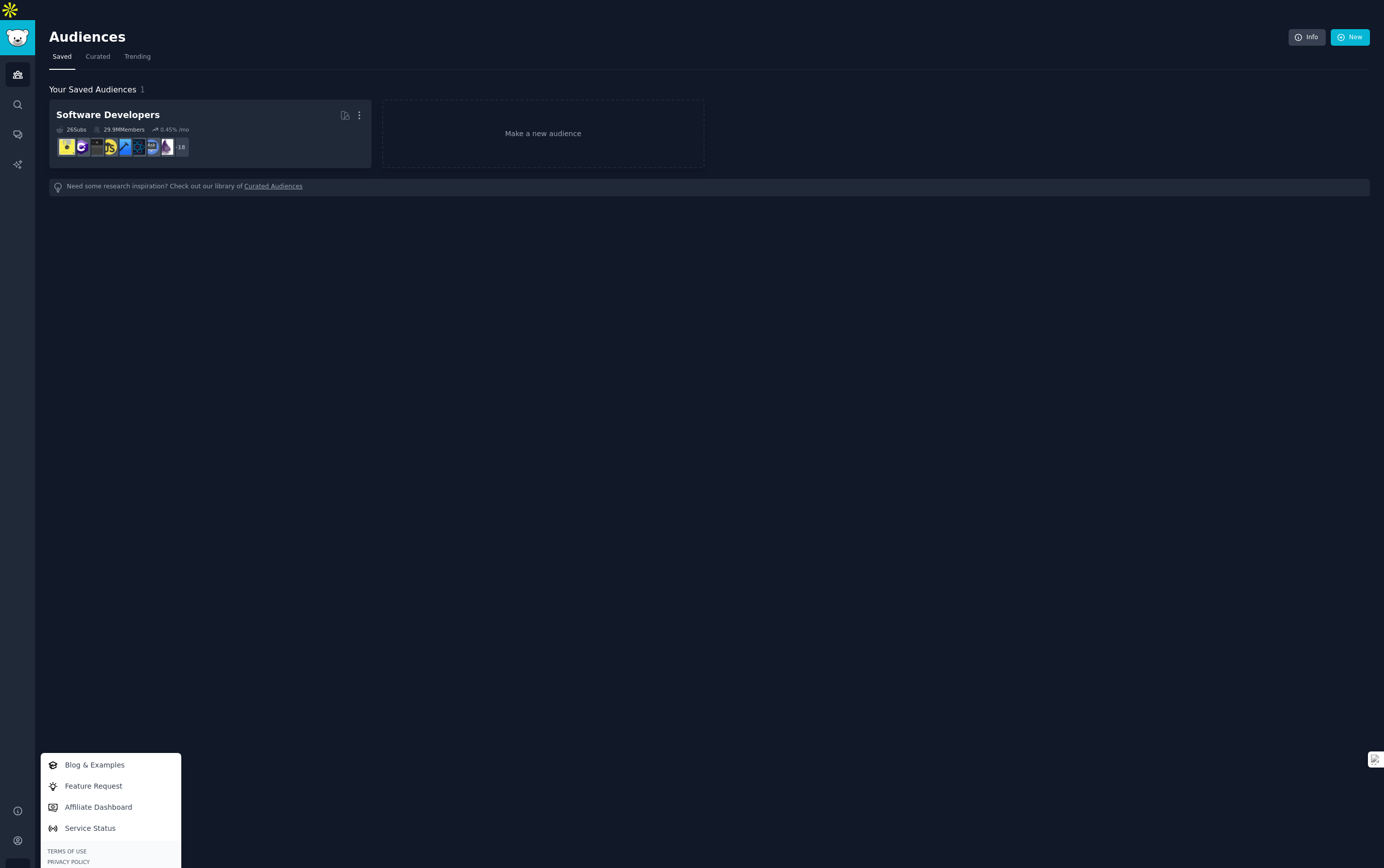
click at [61, 867] on div "Log Out →" at bounding box center [111, 872] width 127 height 7
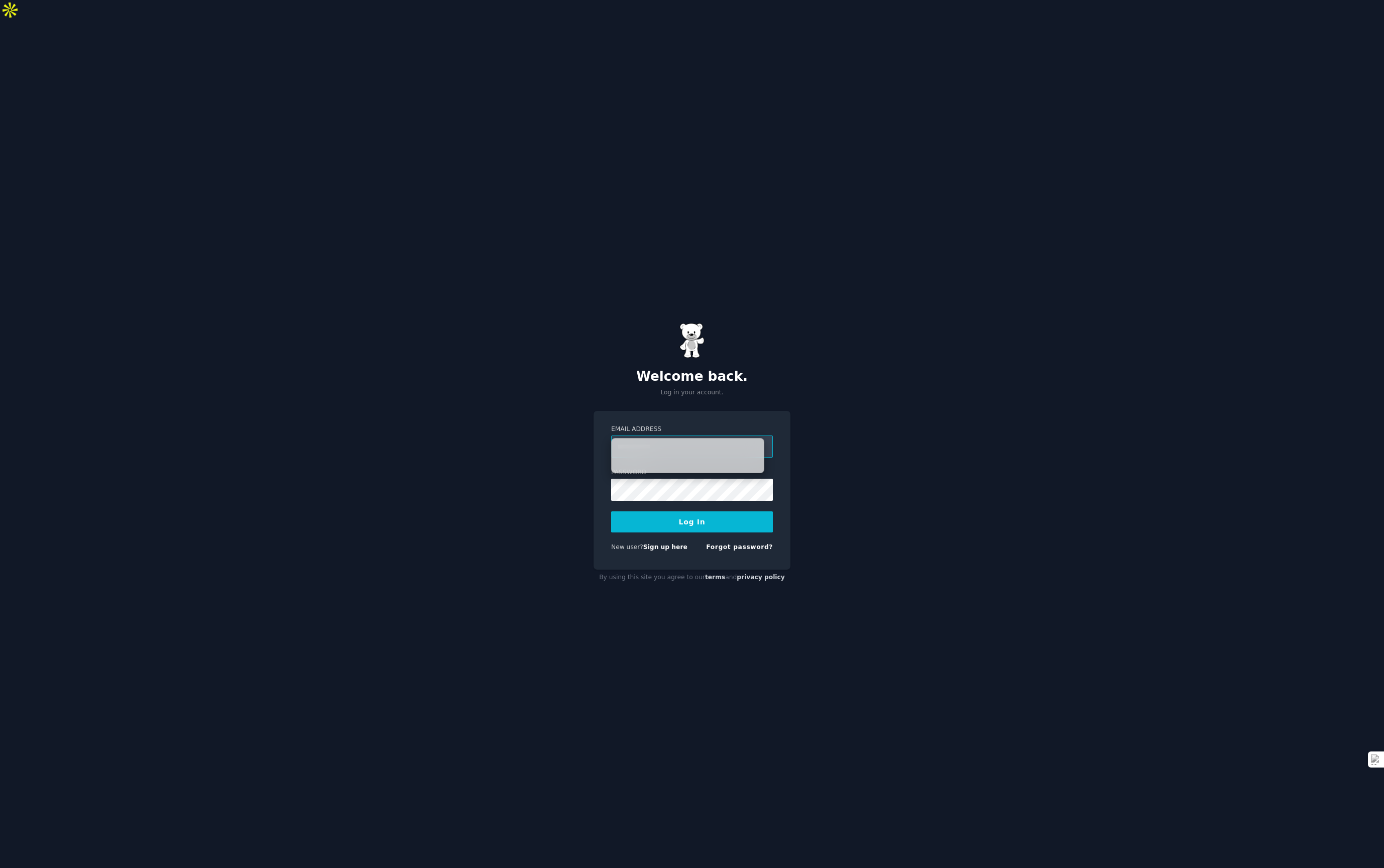
paste input "**********"
type input "**********"
paste input "**********"
type input "**********"
click at [642, 511] on button "Log In" at bounding box center [692, 521] width 162 height 21
